Goal: Task Accomplishment & Management: Manage account settings

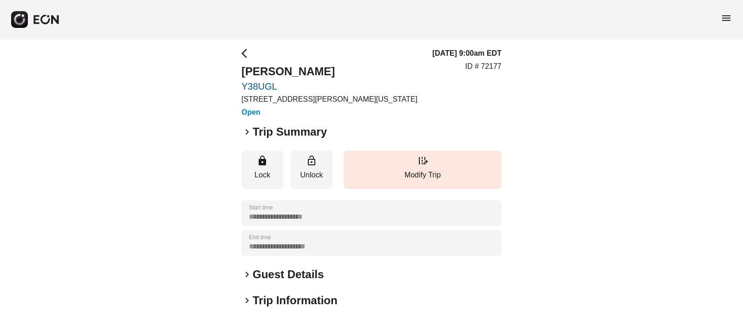
click at [237, 80] on div "**********" at bounding box center [371, 246] width 743 height 425
copy link "Y38UGL"
click at [491, 65] on p "ID # 72177" at bounding box center [483, 66] width 36 height 11
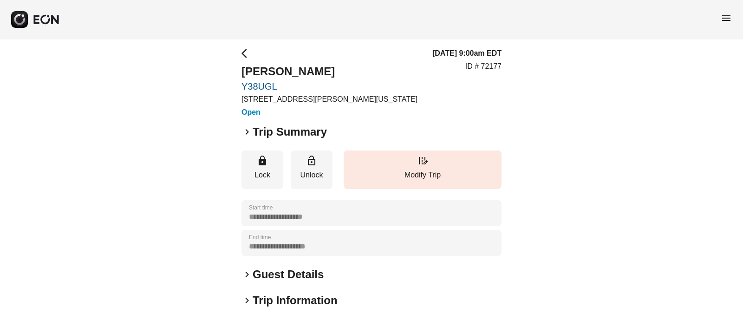
click at [235, 87] on div "**********" at bounding box center [371, 246] width 743 height 425
copy link "Y38UGL"
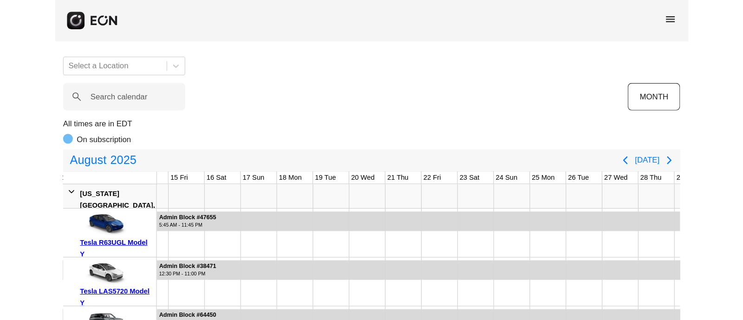
scroll to position [0, 425]
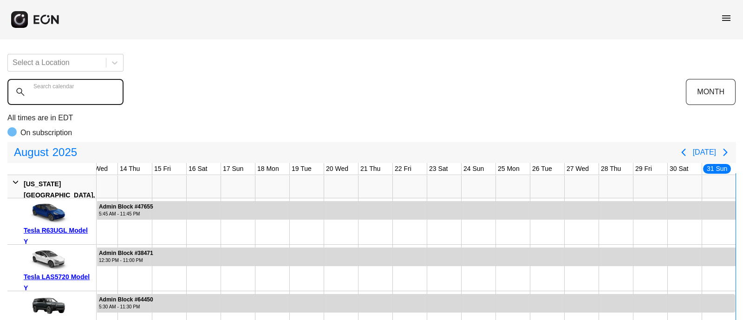
click at [59, 98] on calendar "Search calendar" at bounding box center [65, 92] width 116 height 26
paste calendar "******"
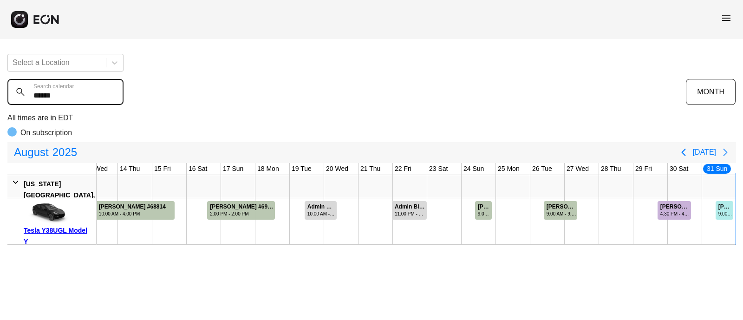
type calendar "******"
click at [601, 150] on icon "Next page" at bounding box center [725, 152] width 11 height 11
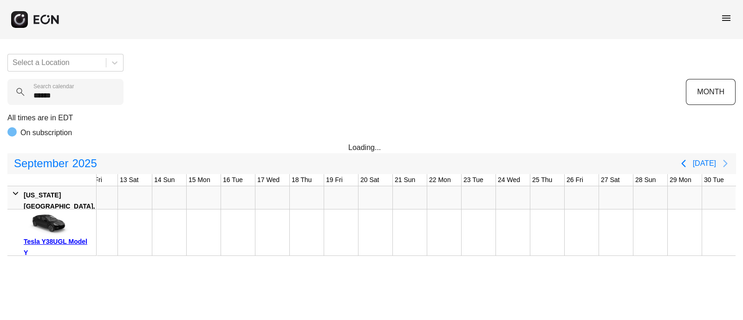
click at [601, 161] on icon "Next page" at bounding box center [725, 163] width 4 height 7
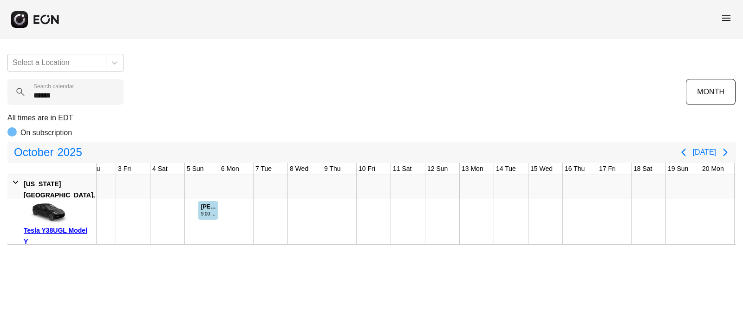
scroll to position [0, 48]
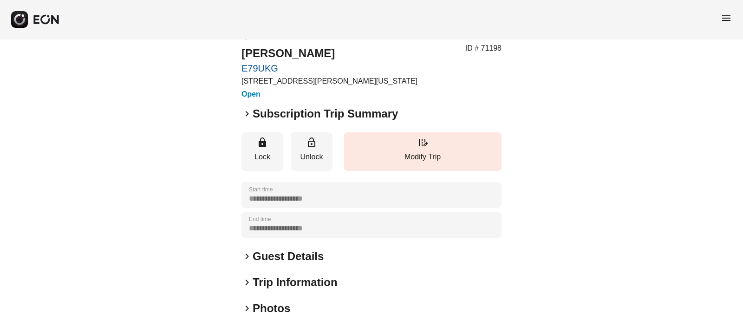
scroll to position [21, 0]
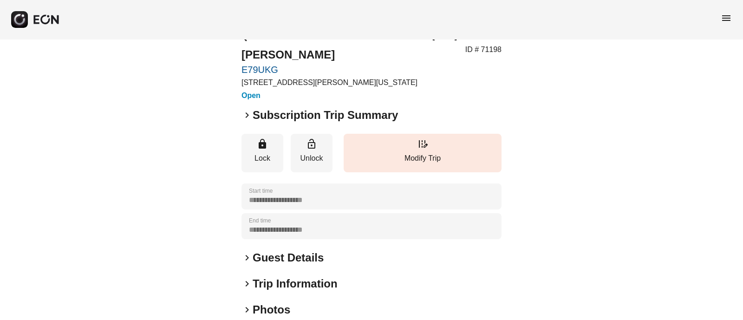
click at [242, 120] on span "keyboard_arrow_right" at bounding box center [247, 115] width 11 height 11
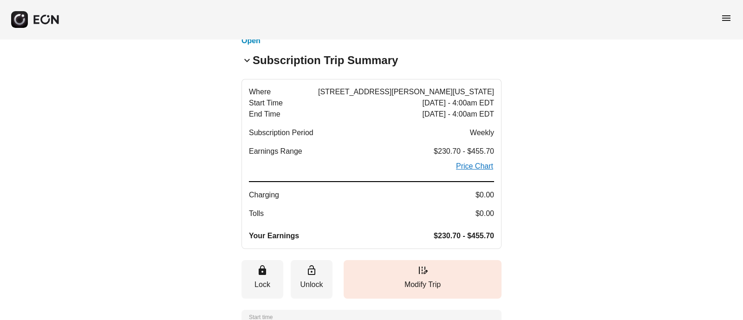
scroll to position [0, 0]
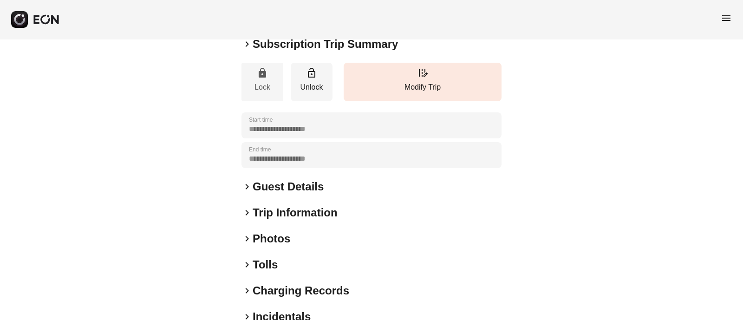
scroll to position [144, 0]
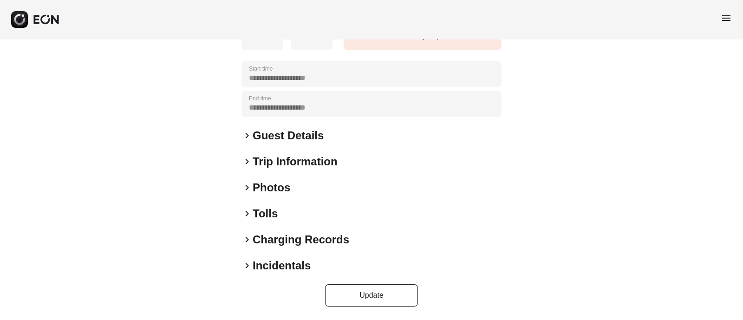
click at [249, 130] on span "keyboard_arrow_right" at bounding box center [247, 135] width 11 height 11
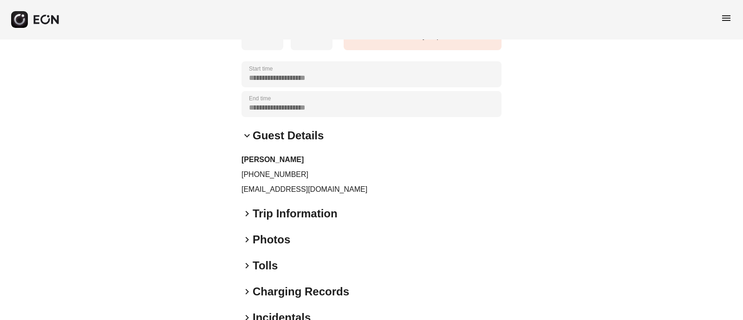
click at [273, 176] on p "[PHONE_NUMBER]" at bounding box center [372, 174] width 260 height 11
copy p "14064590837"
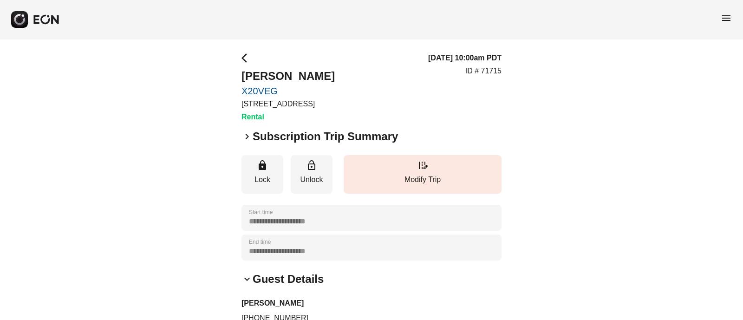
click at [482, 71] on p "ID # 71715" at bounding box center [483, 70] width 36 height 11
copy div "ID # 71715 keyboard_arrow_right"
